Goal: Task Accomplishment & Management: Use online tool/utility

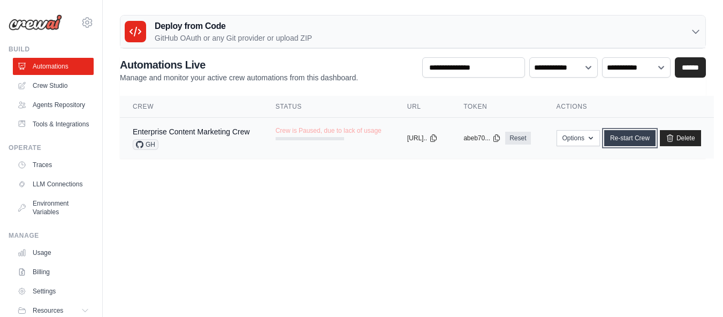
click at [656, 136] on link "Re-start Crew" at bounding box center [629, 138] width 51 height 16
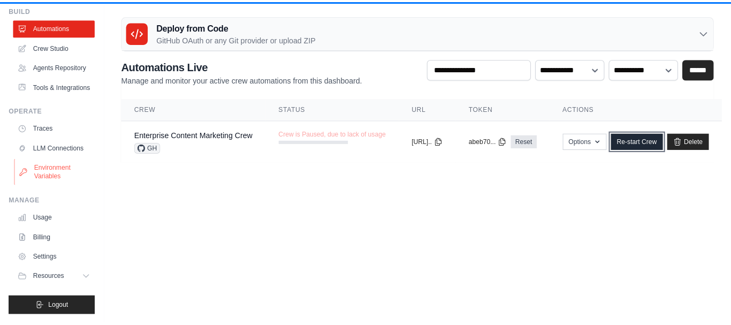
scroll to position [65, 0]
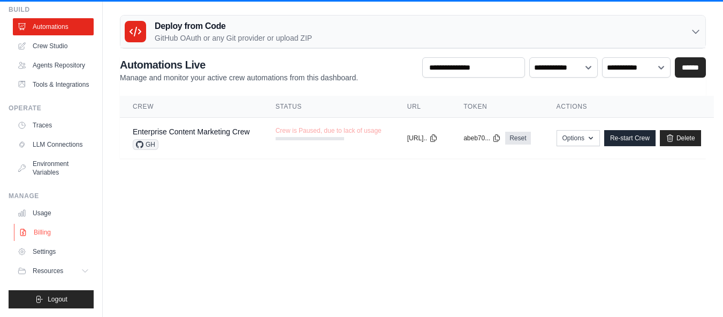
click at [35, 234] on link "Billing" at bounding box center [54, 232] width 81 height 17
click at [656, 136] on link "Re-start Crew" at bounding box center [629, 138] width 51 height 16
